Goal: Task Accomplishment & Management: Complete application form

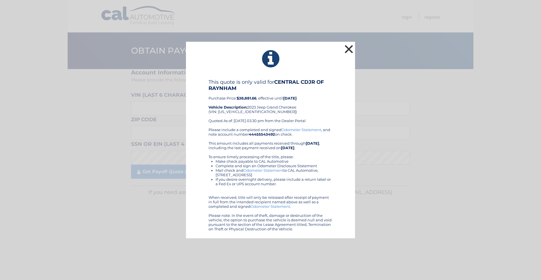
click at [348, 48] on button "×" at bounding box center [348, 48] width 11 height 11
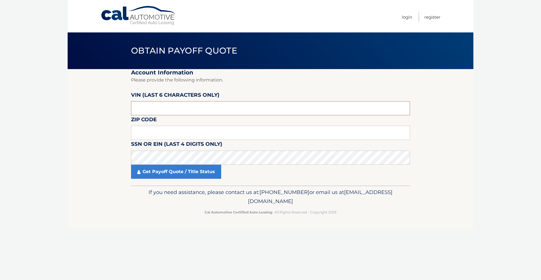
click at [149, 106] on input "text" at bounding box center [270, 108] width 279 height 14
click at [150, 106] on input "text" at bounding box center [270, 108] width 279 height 14
type input "530446"
click at [193, 132] on input "text" at bounding box center [270, 133] width 279 height 14
type input "02324"
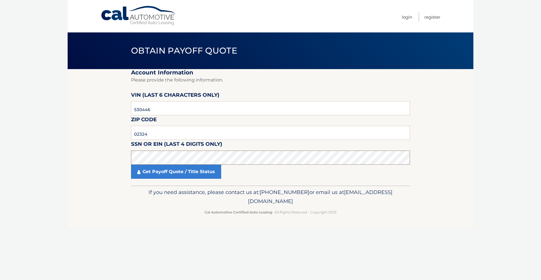
click button "For Originating Dealer" at bounding box center [0, 0] width 0 height 0
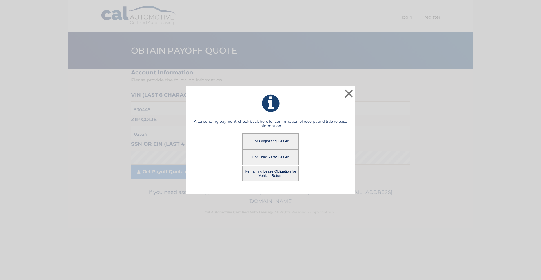
click at [264, 137] on button "For Originating Dealer" at bounding box center [270, 140] width 56 height 15
